Goal: Task Accomplishment & Management: Use online tool/utility

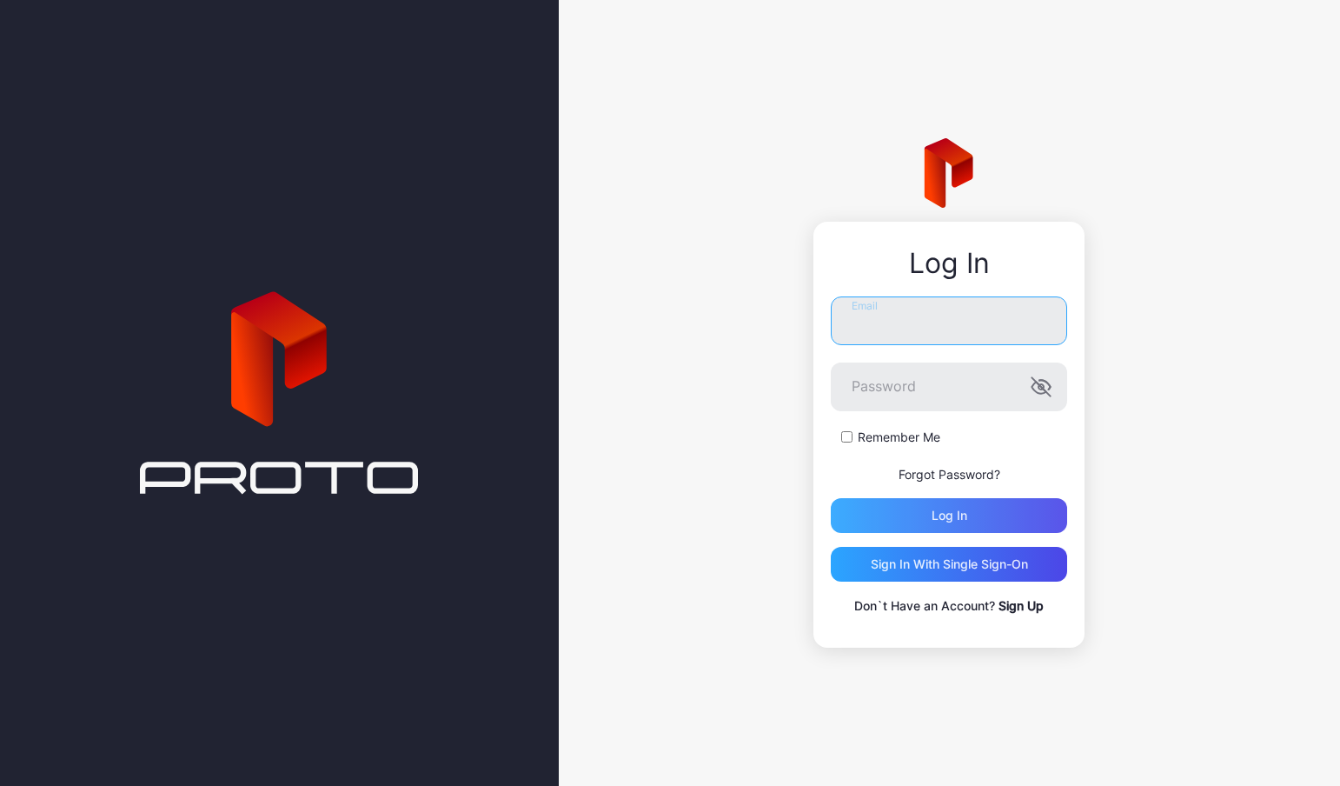
type input "**********"
click at [921, 502] on div "Log in" at bounding box center [949, 515] width 236 height 35
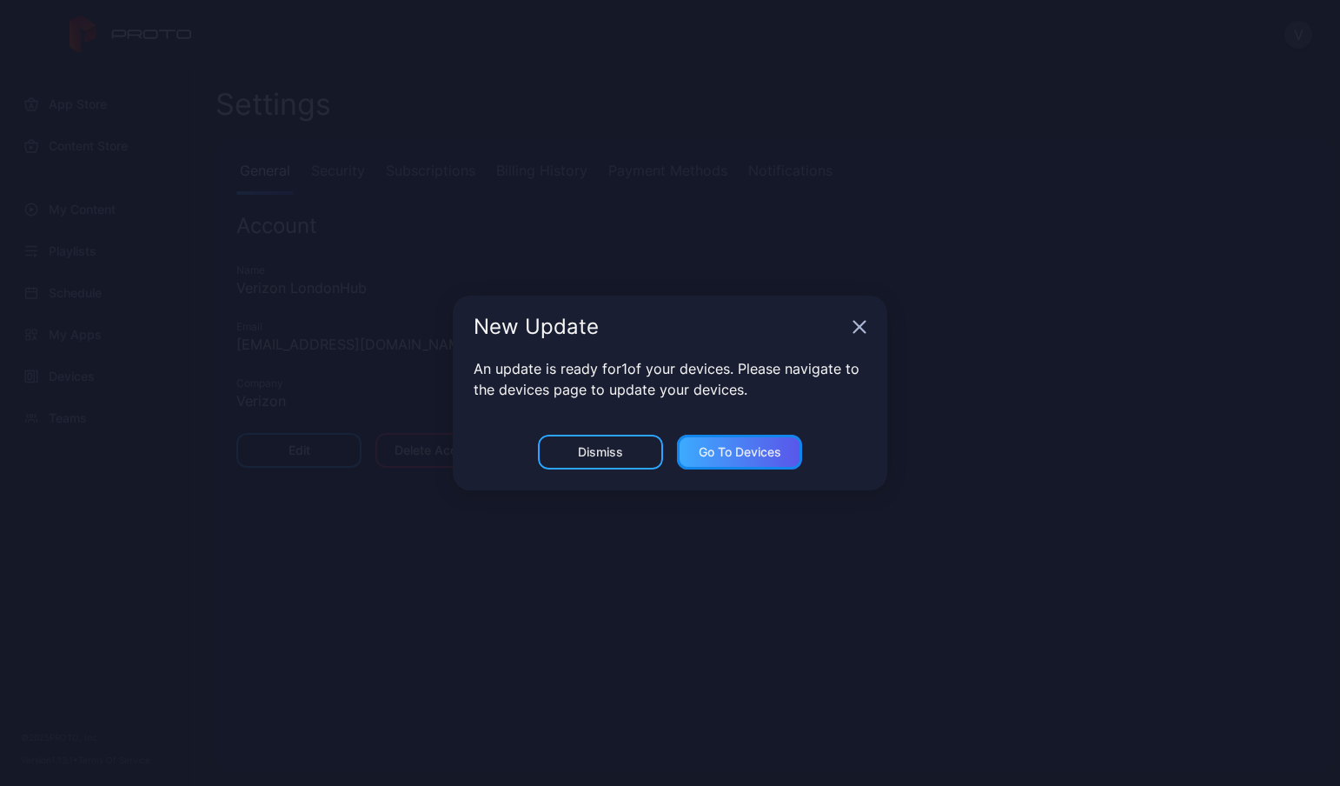
click at [742, 462] on div "Go to devices" at bounding box center [739, 452] width 125 height 35
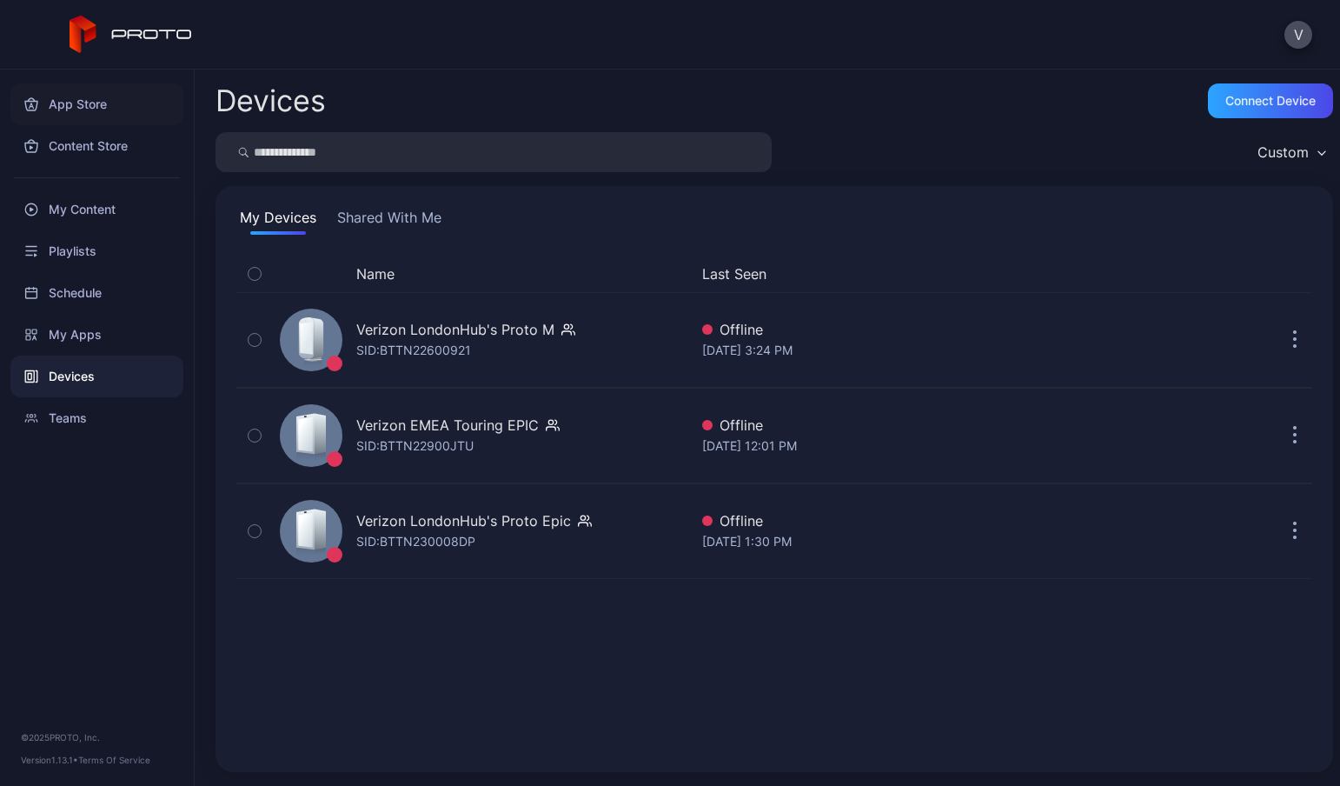
click at [94, 112] on div "App Store" at bounding box center [96, 104] width 173 height 42
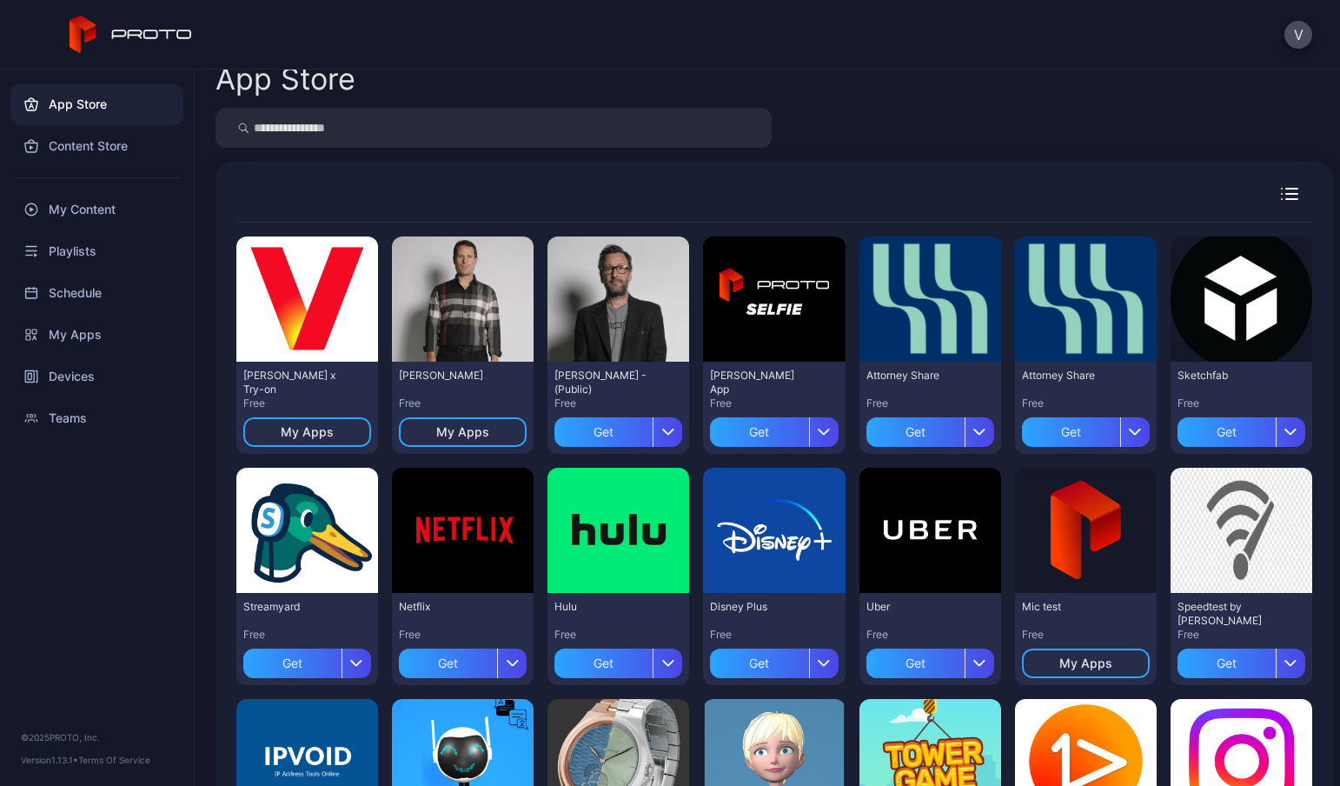
scroll to position [20, 0]
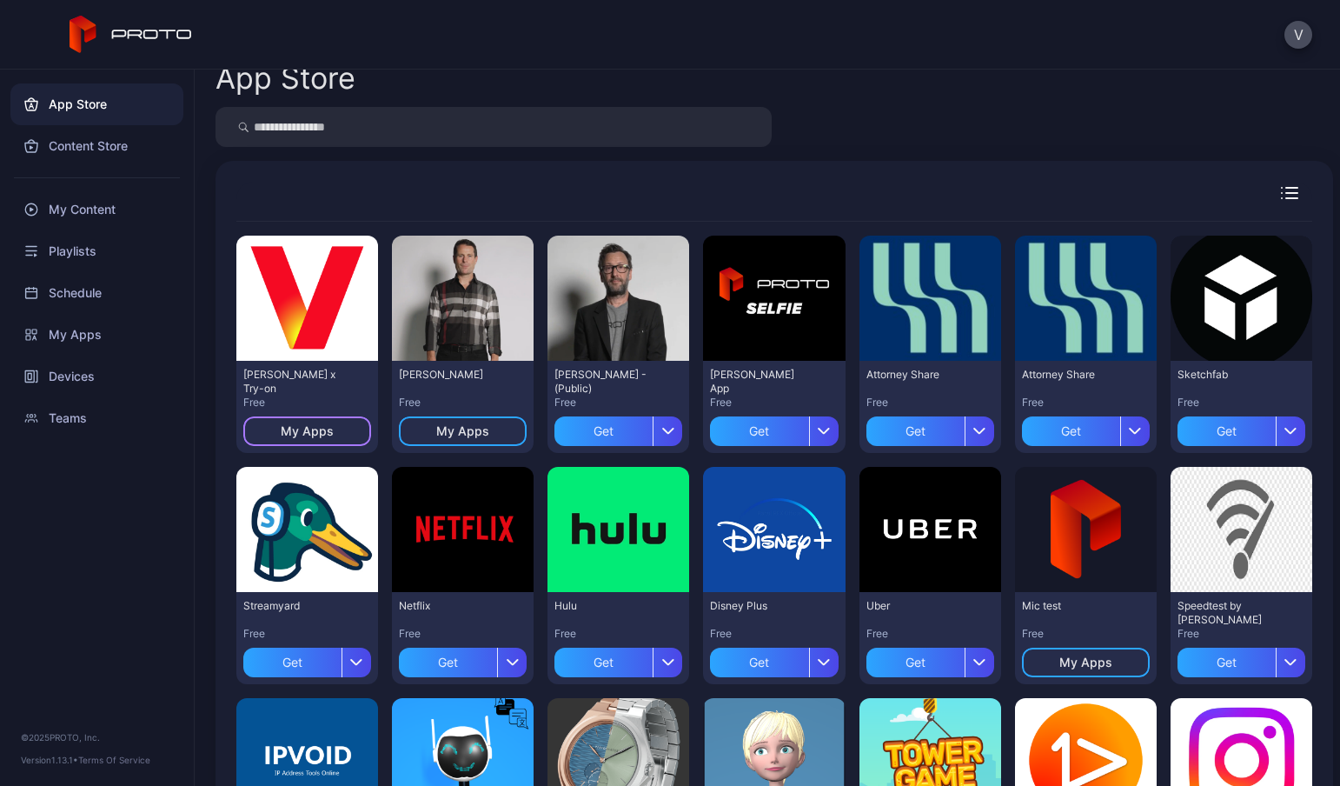
click at [329, 433] on div "My Apps" at bounding box center [307, 431] width 53 height 14
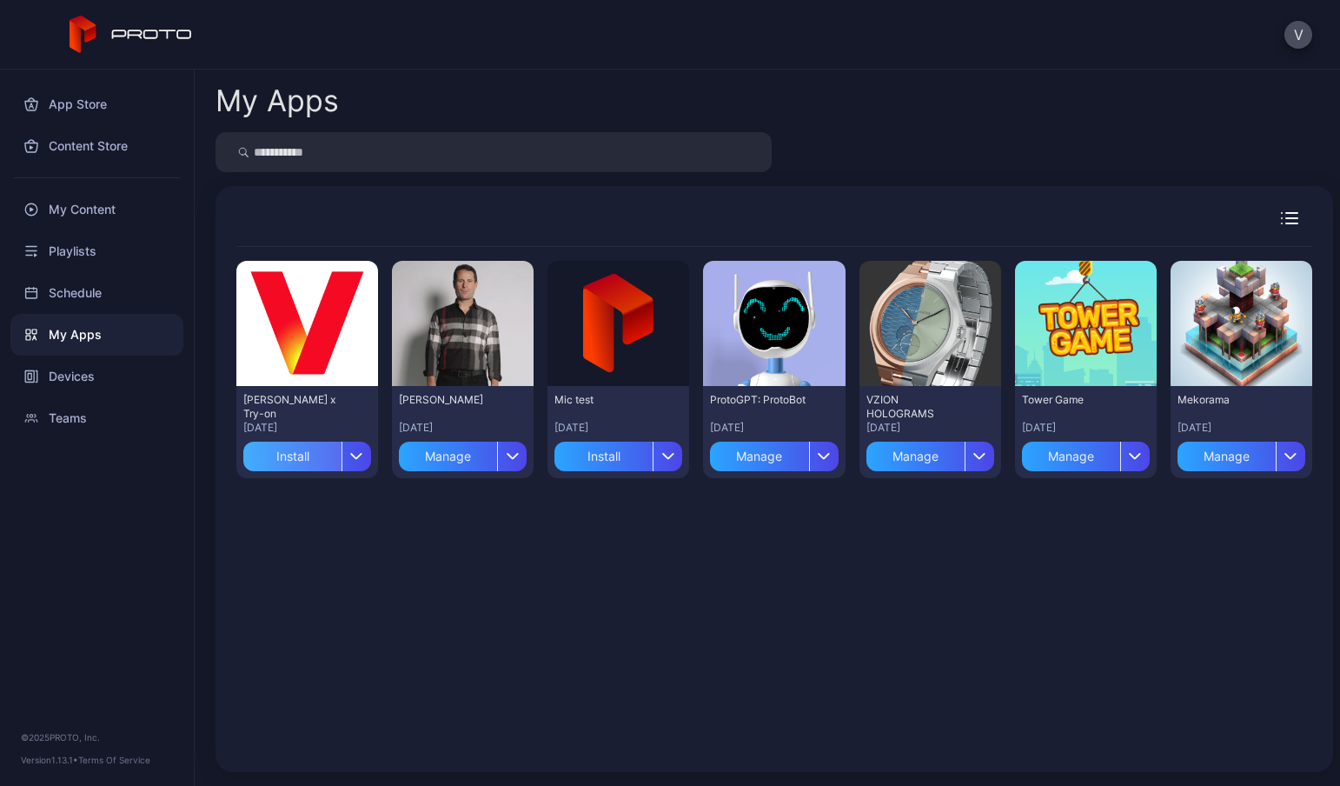
click at [306, 460] on div "Install" at bounding box center [292, 457] width 98 height 30
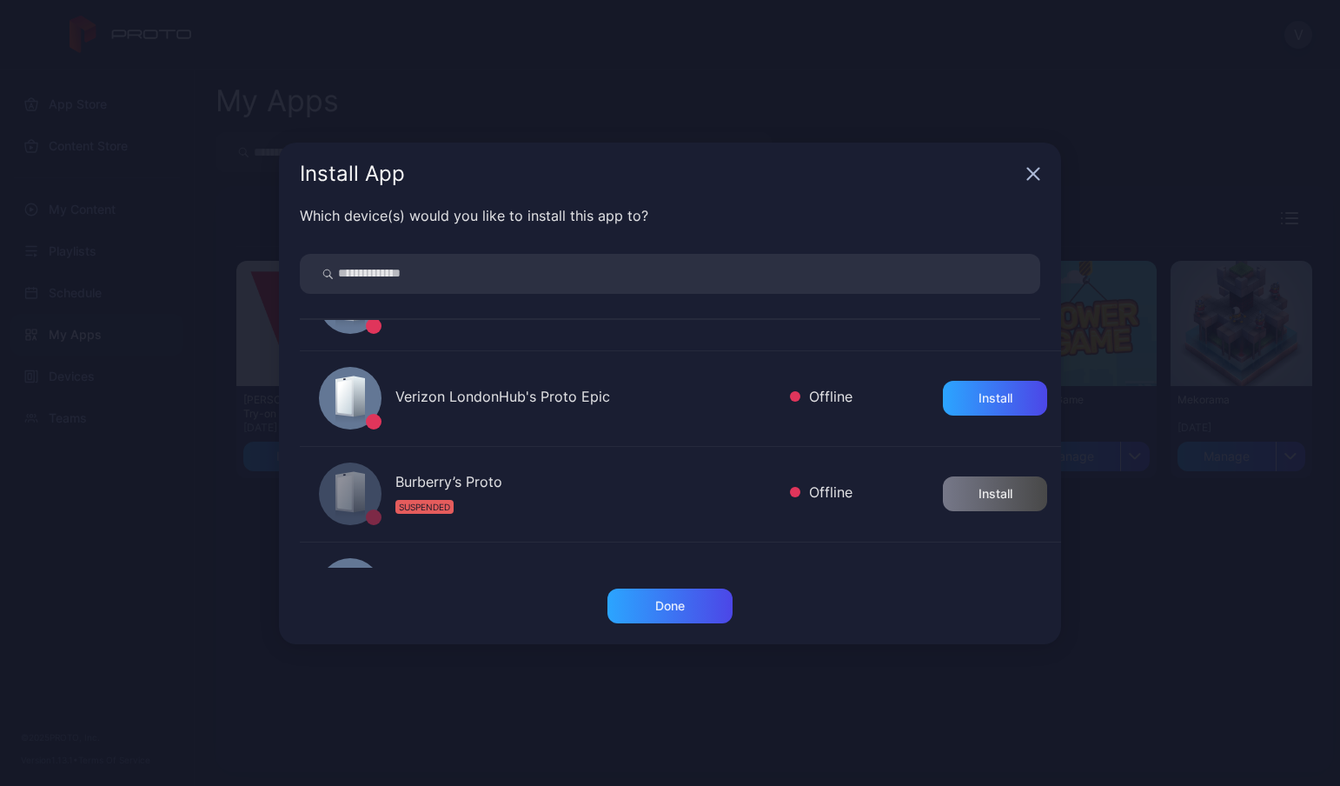
scroll to position [613, 0]
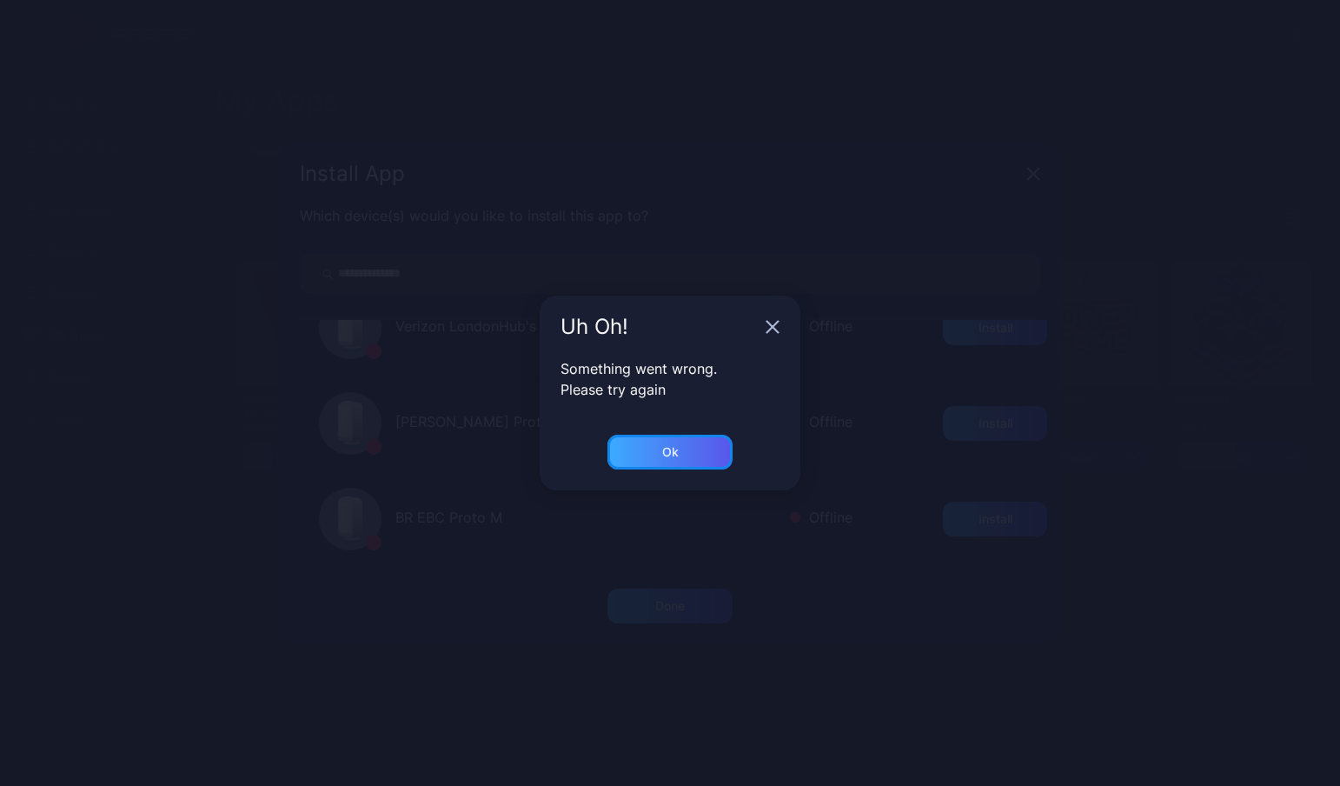
click at [661, 445] on div "Ok" at bounding box center [670, 452] width 125 height 35
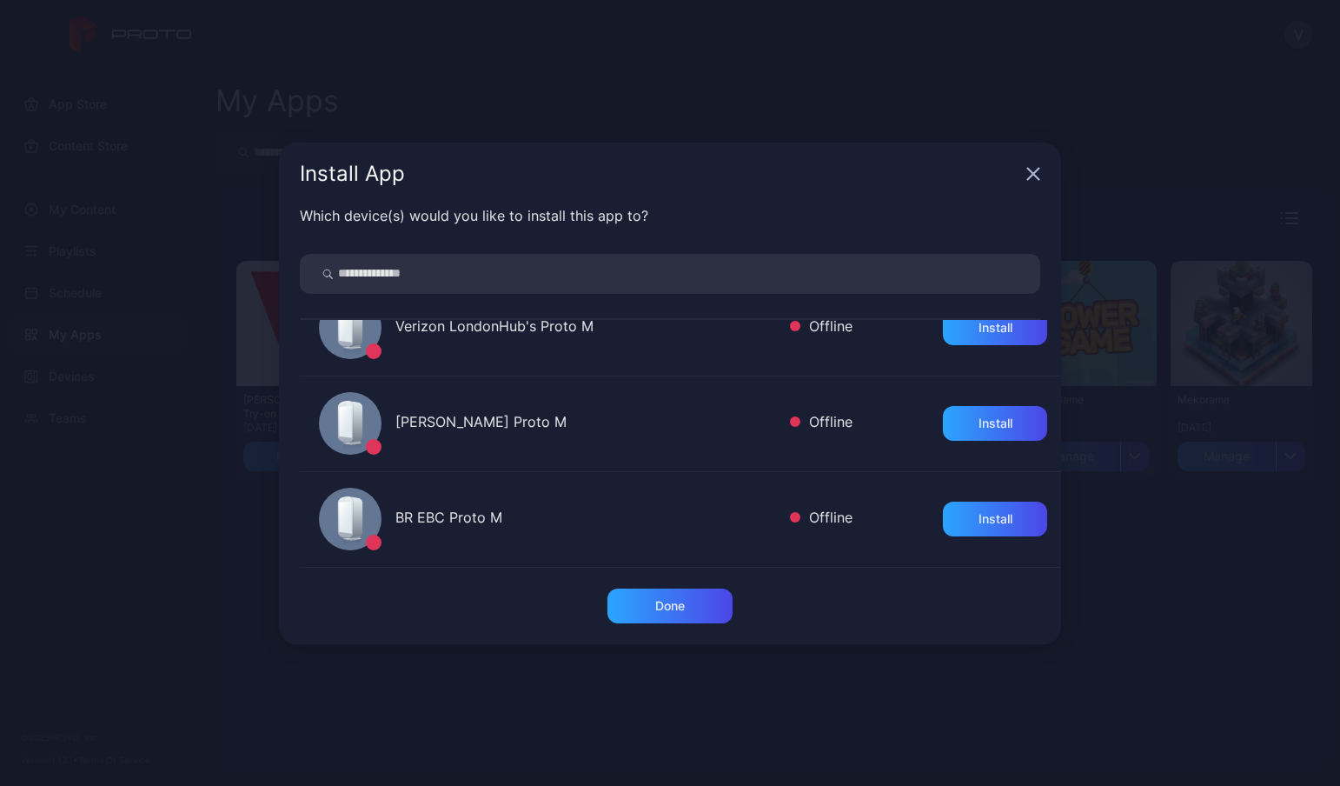
scroll to position [558, 0]
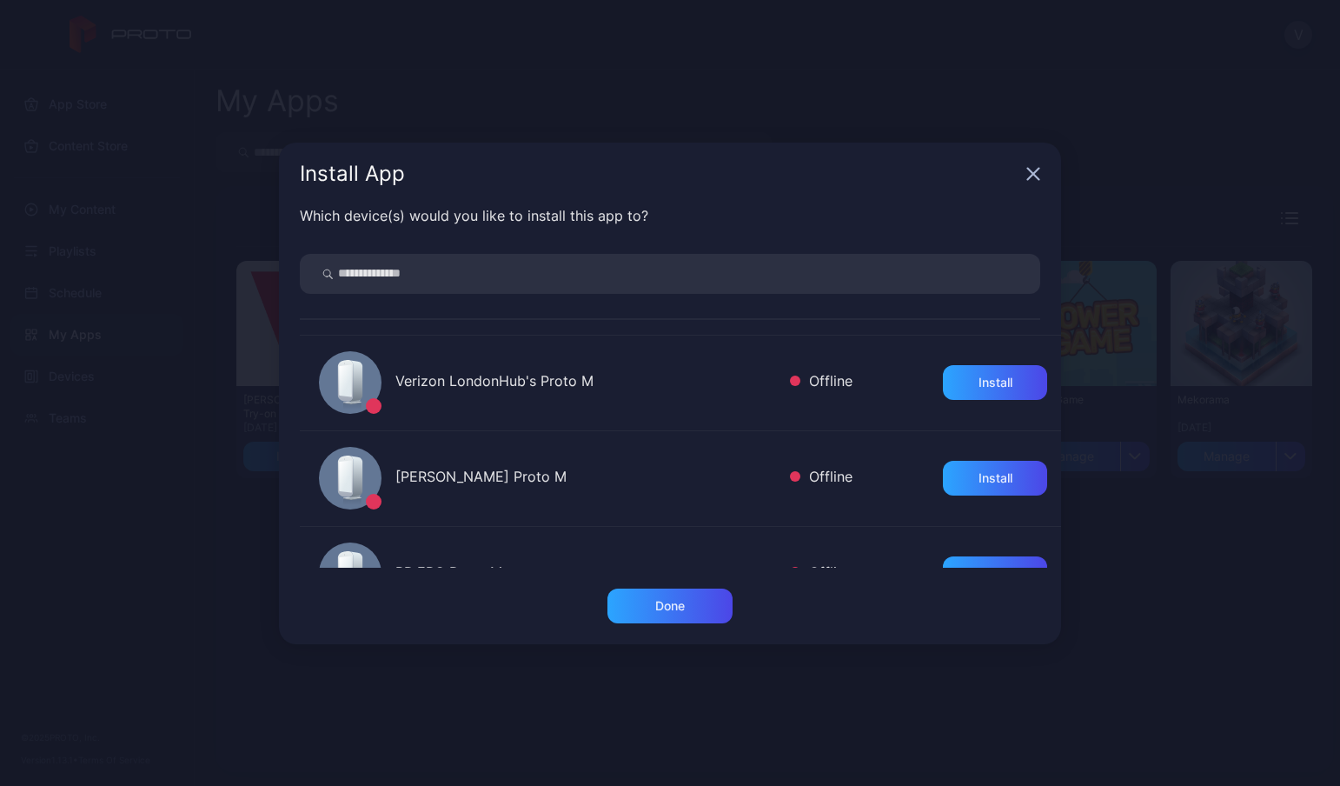
click at [1029, 176] on icon "button" at bounding box center [1033, 173] width 11 height 11
